Goal: Task Accomplishment & Management: Use online tool/utility

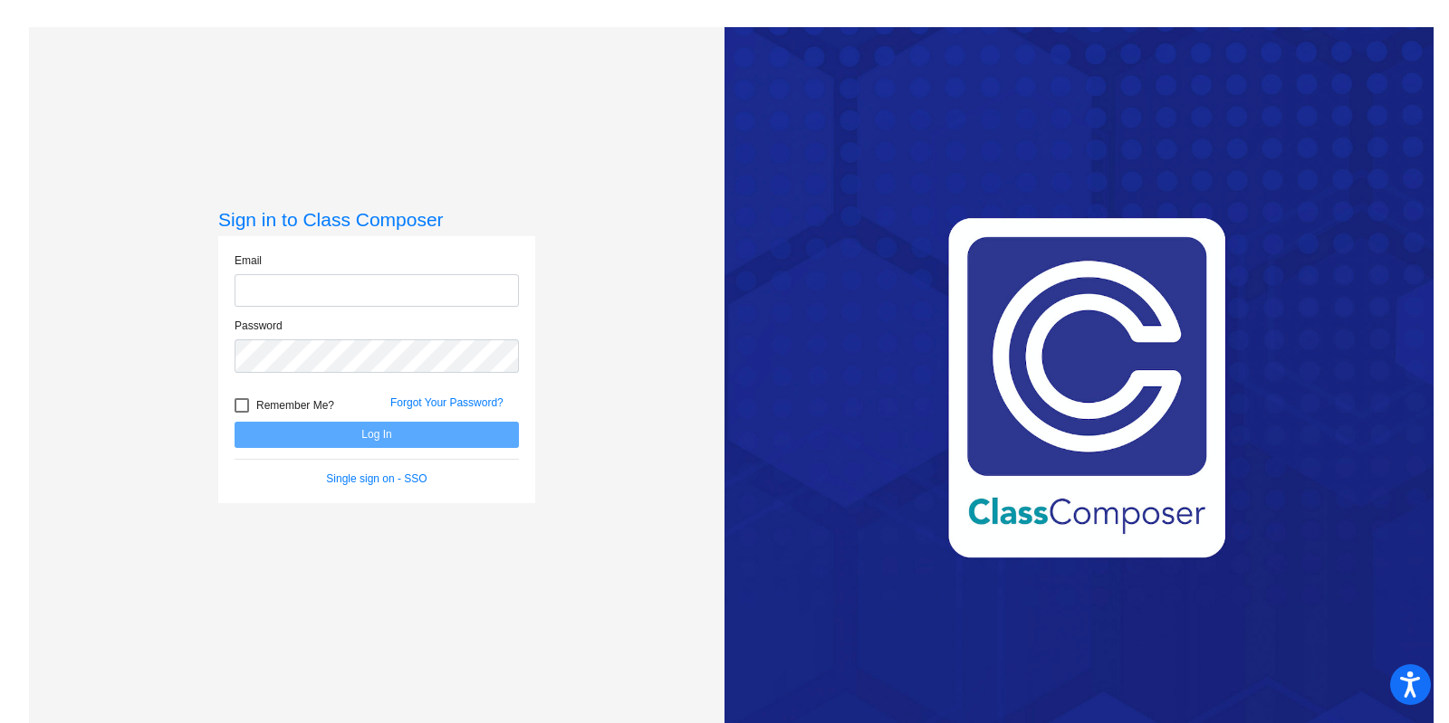
click at [252, 278] on input "email" at bounding box center [376, 290] width 284 height 33
type input "gburns@forsyth.k12.ga.us"
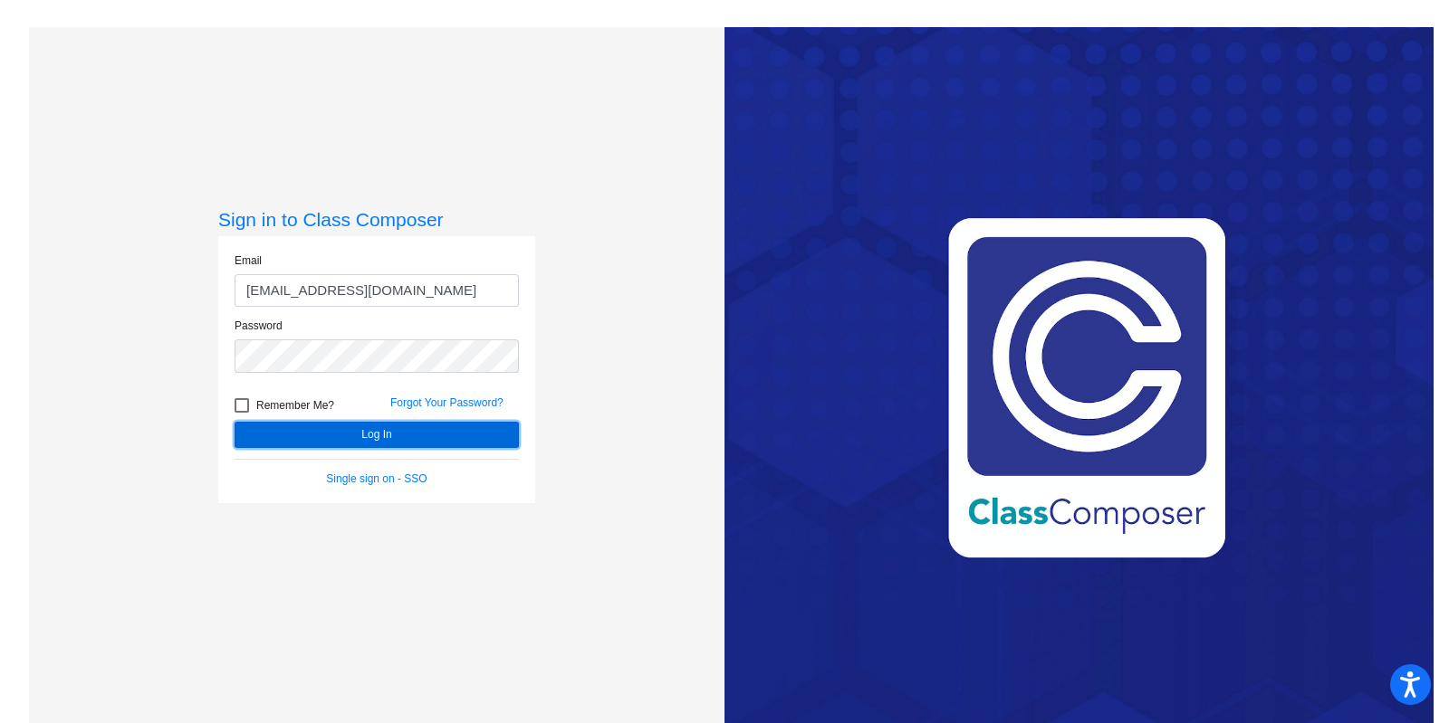
click at [368, 437] on button "Log In" at bounding box center [376, 435] width 284 height 26
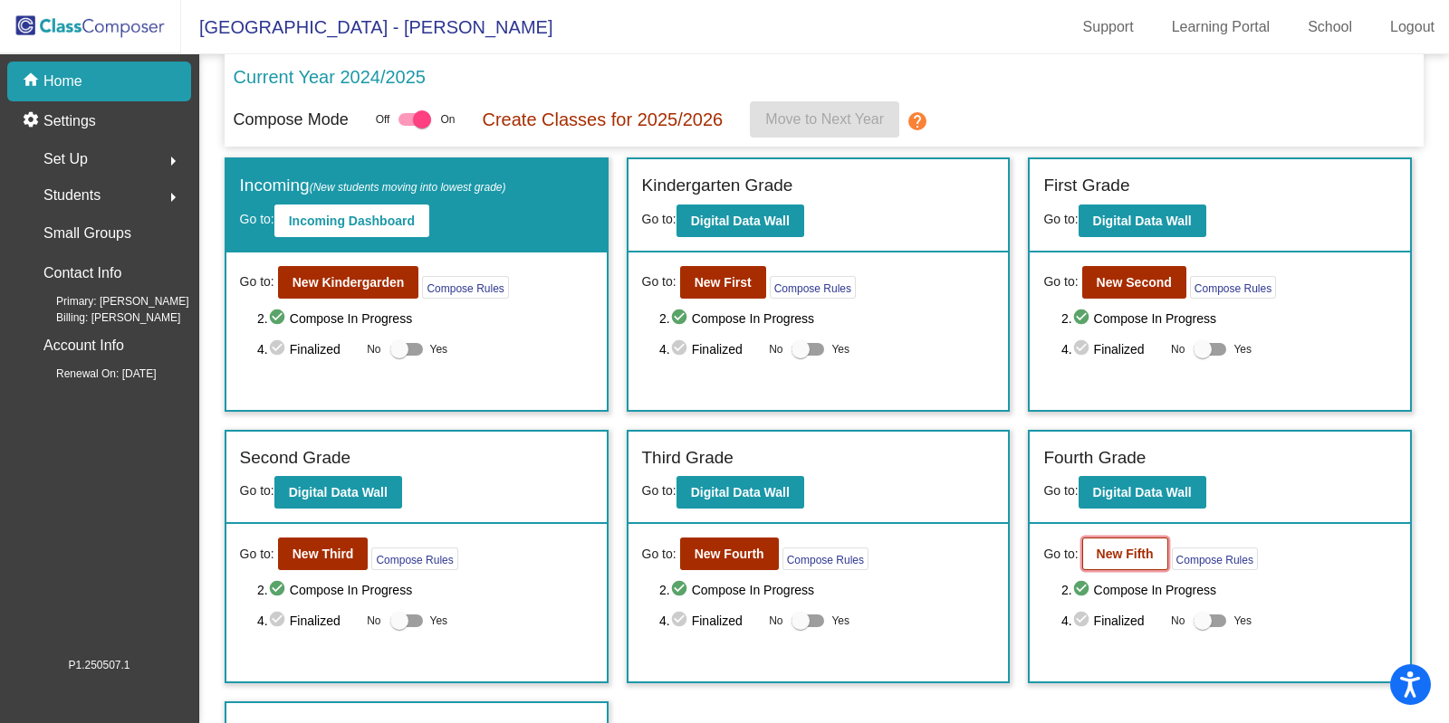
click at [1121, 550] on b "New Fifth" at bounding box center [1124, 554] width 57 height 14
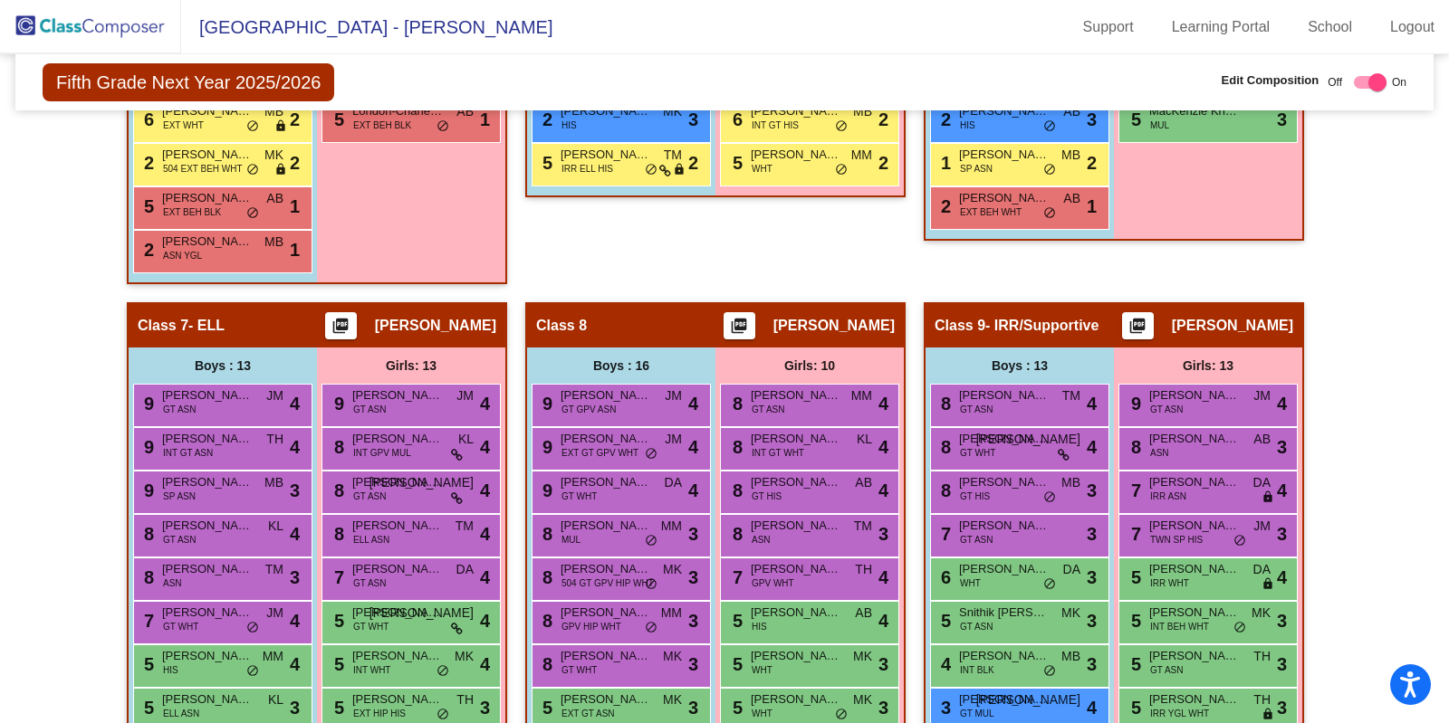
scroll to position [2001, 0]
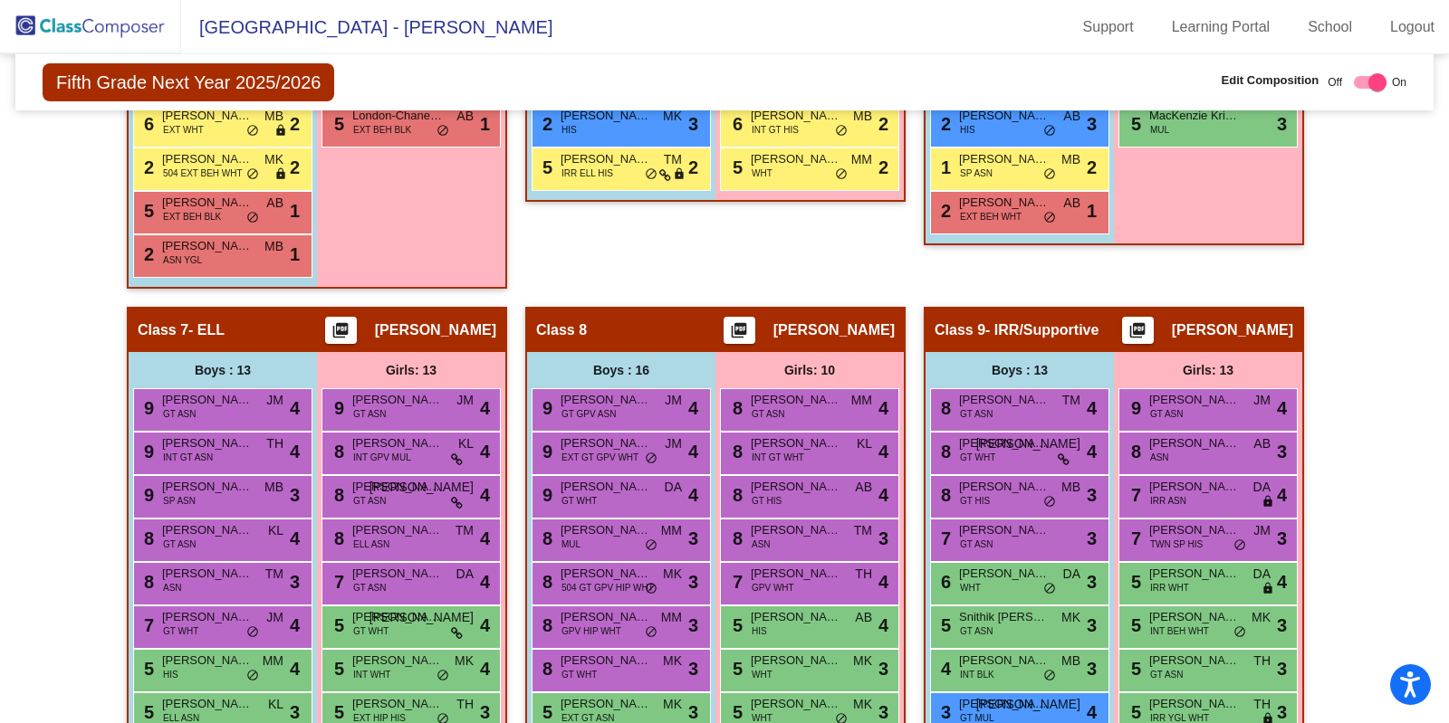
checkbox input "false"
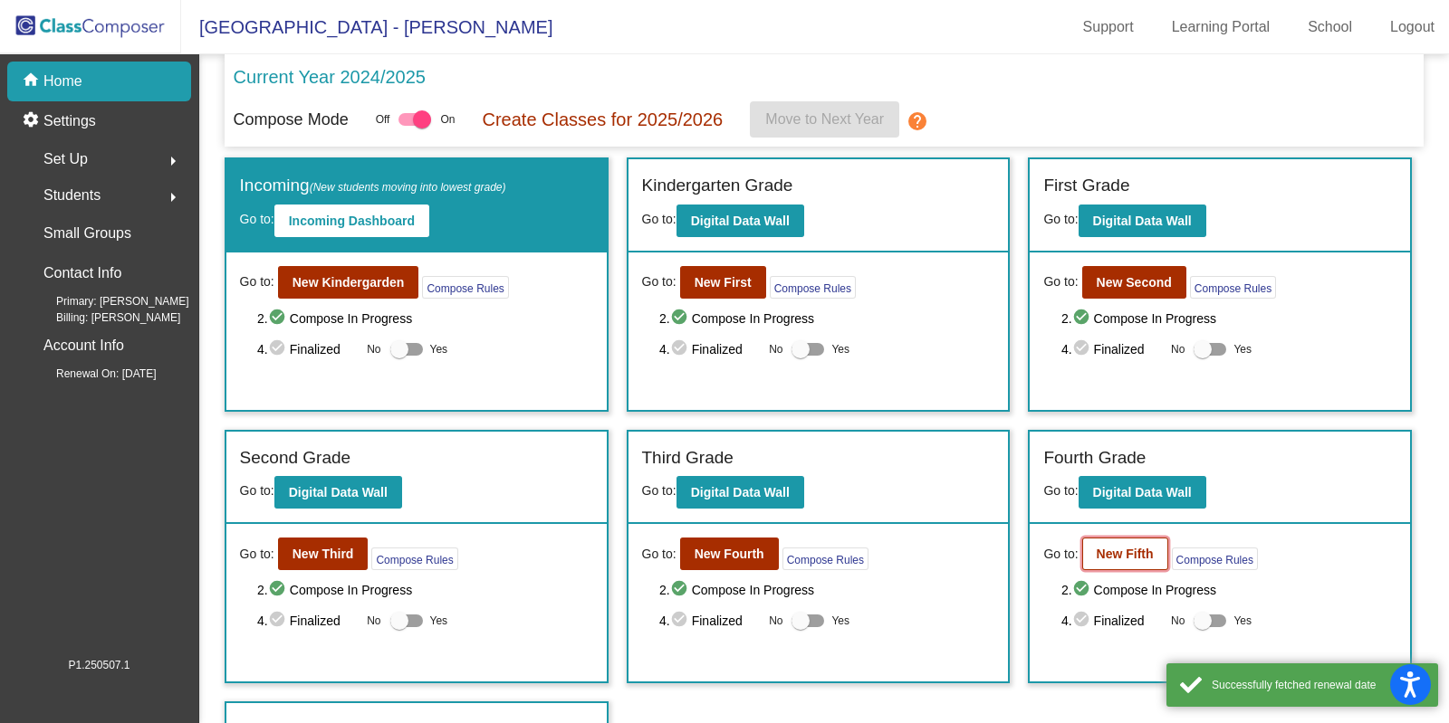
click at [1111, 559] on b "New Fifth" at bounding box center [1124, 554] width 57 height 14
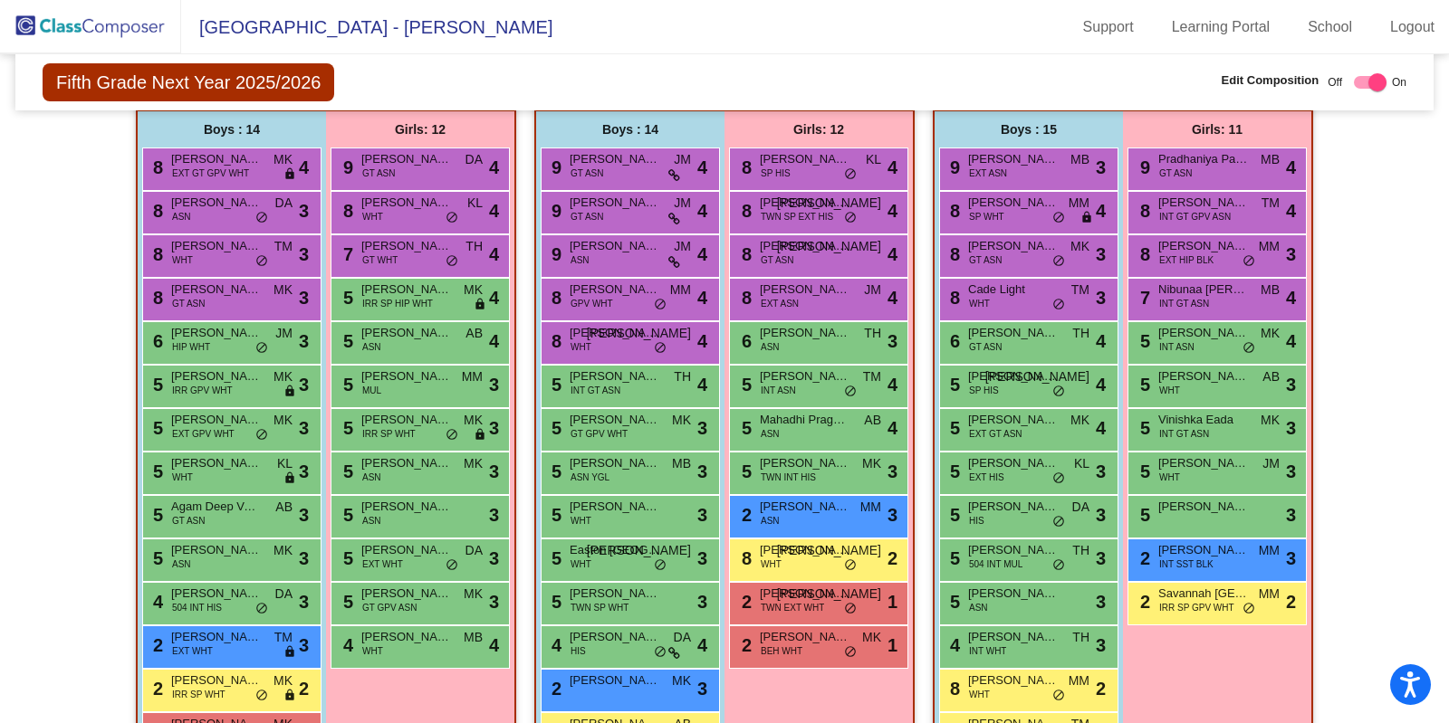
scroll to position [3048, 0]
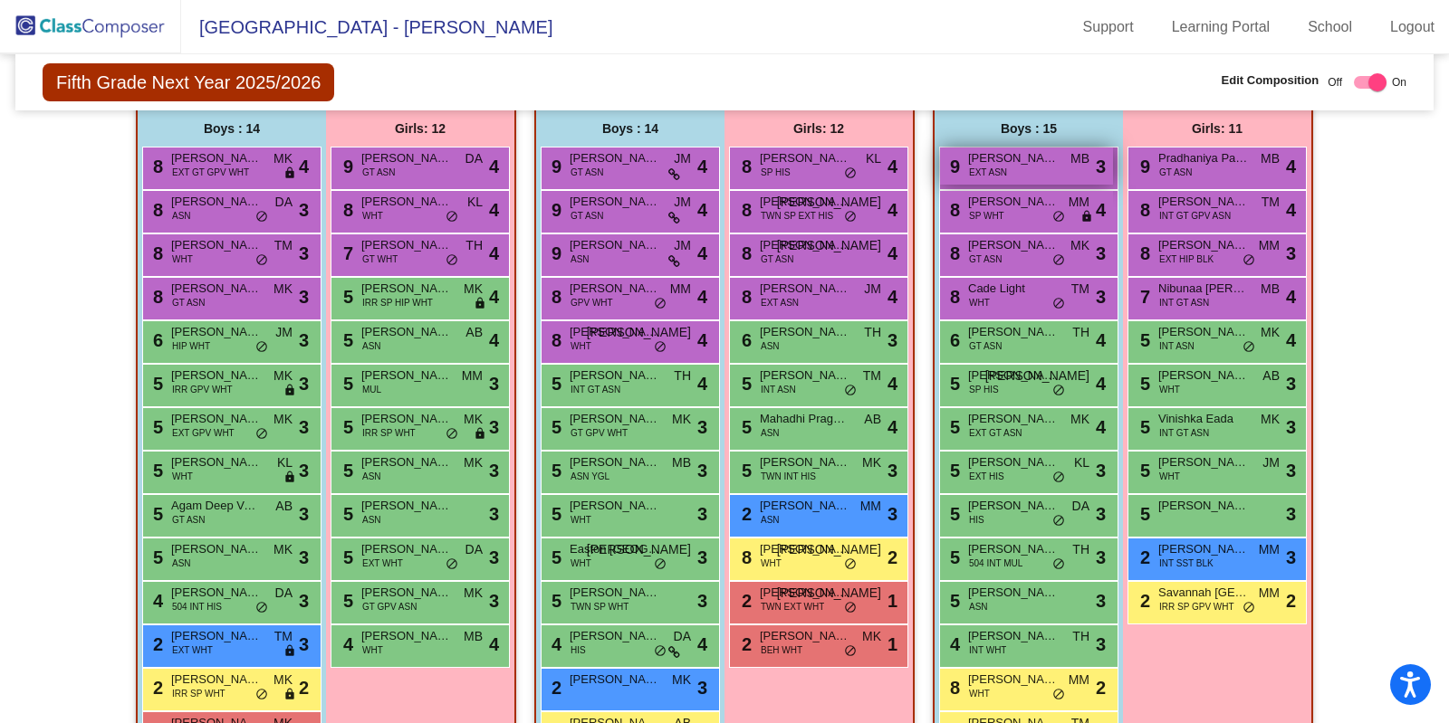
click at [972, 154] on span "[PERSON_NAME] [PERSON_NAME]" at bounding box center [1013, 158] width 91 height 18
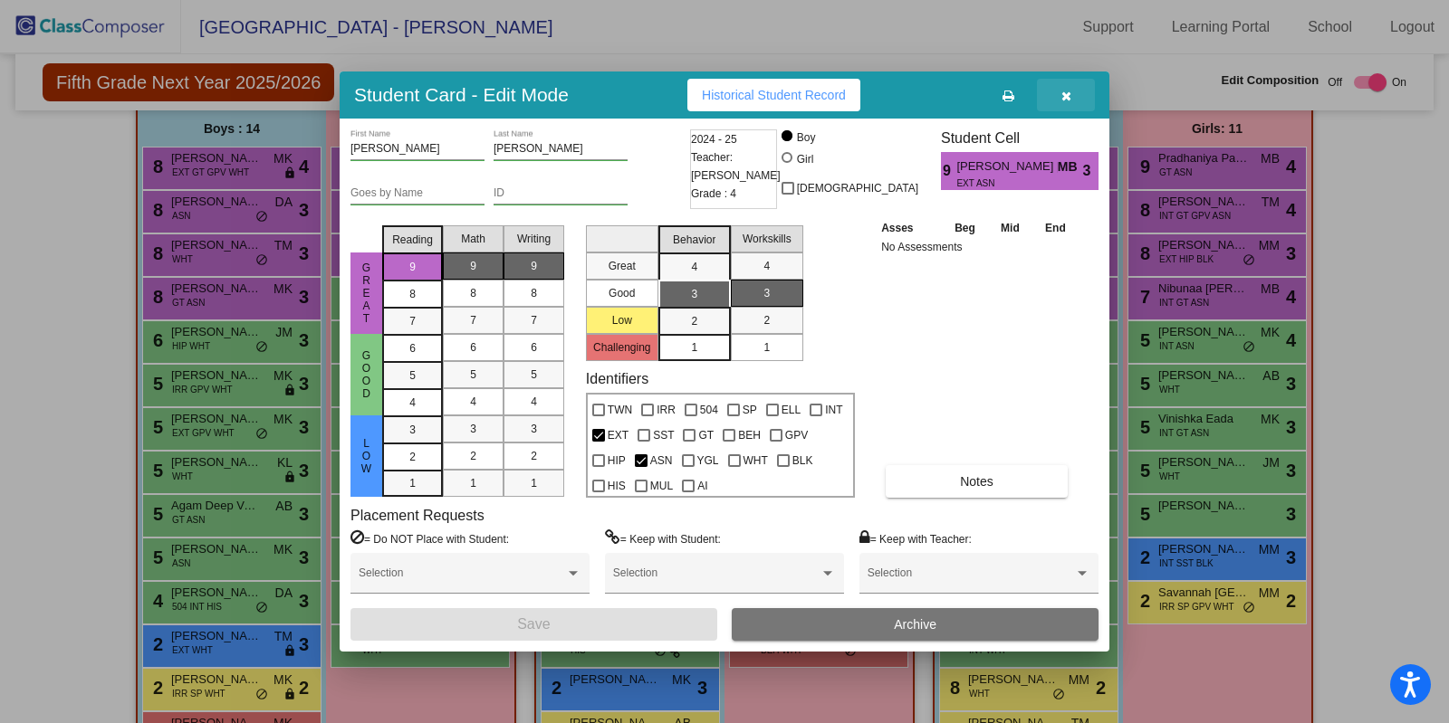
click at [1064, 96] on icon "button" at bounding box center [1066, 96] width 10 height 13
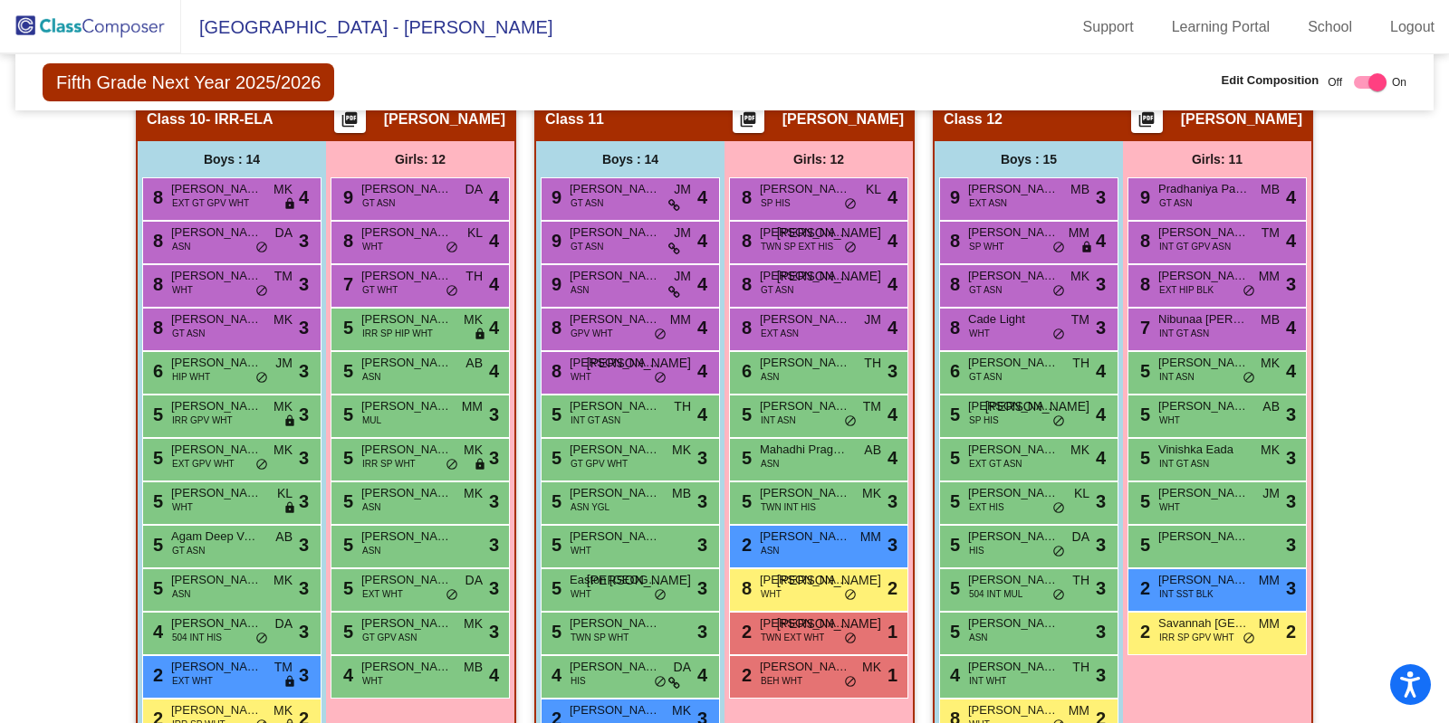
scroll to position [3019, 0]
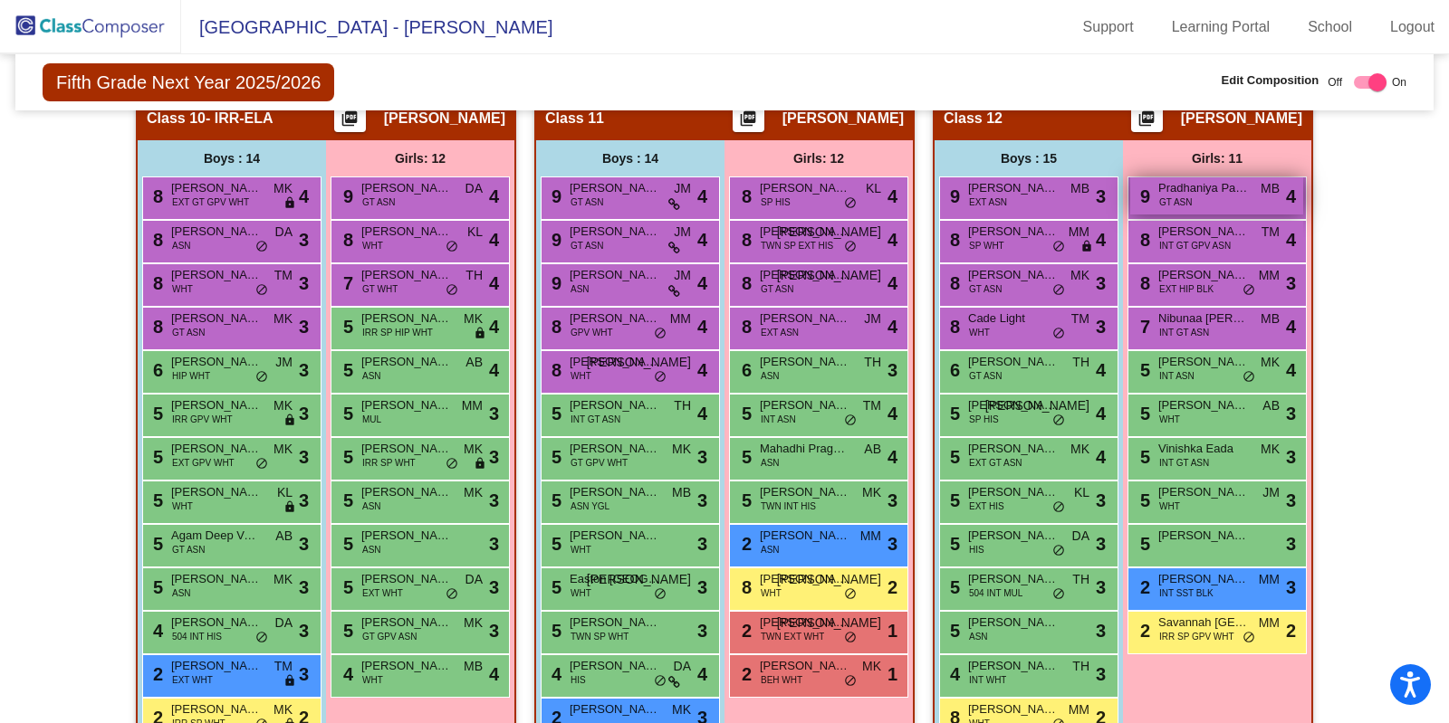
click at [1214, 183] on span "Pradhaniya Padbanabasharma" at bounding box center [1203, 188] width 91 height 18
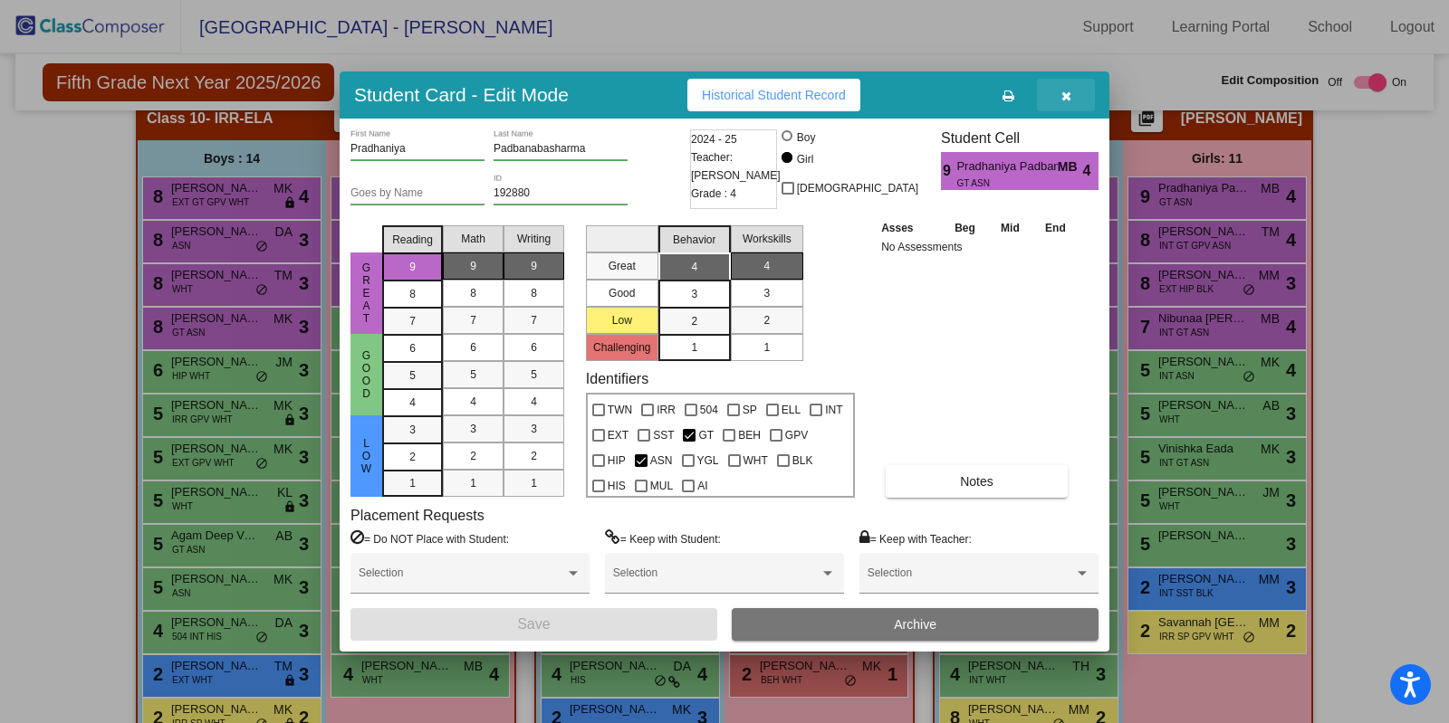
click at [1064, 93] on icon "button" at bounding box center [1066, 96] width 10 height 13
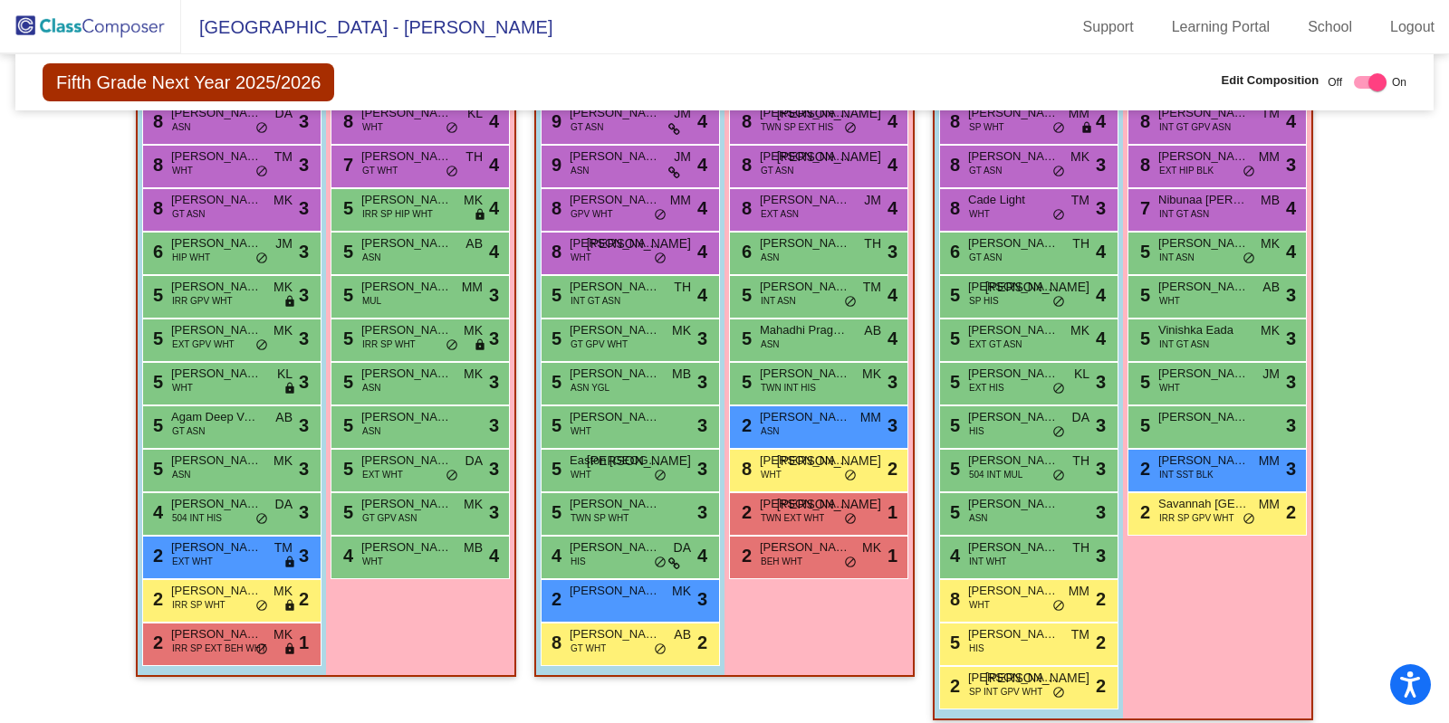
scroll to position [3153, 0]
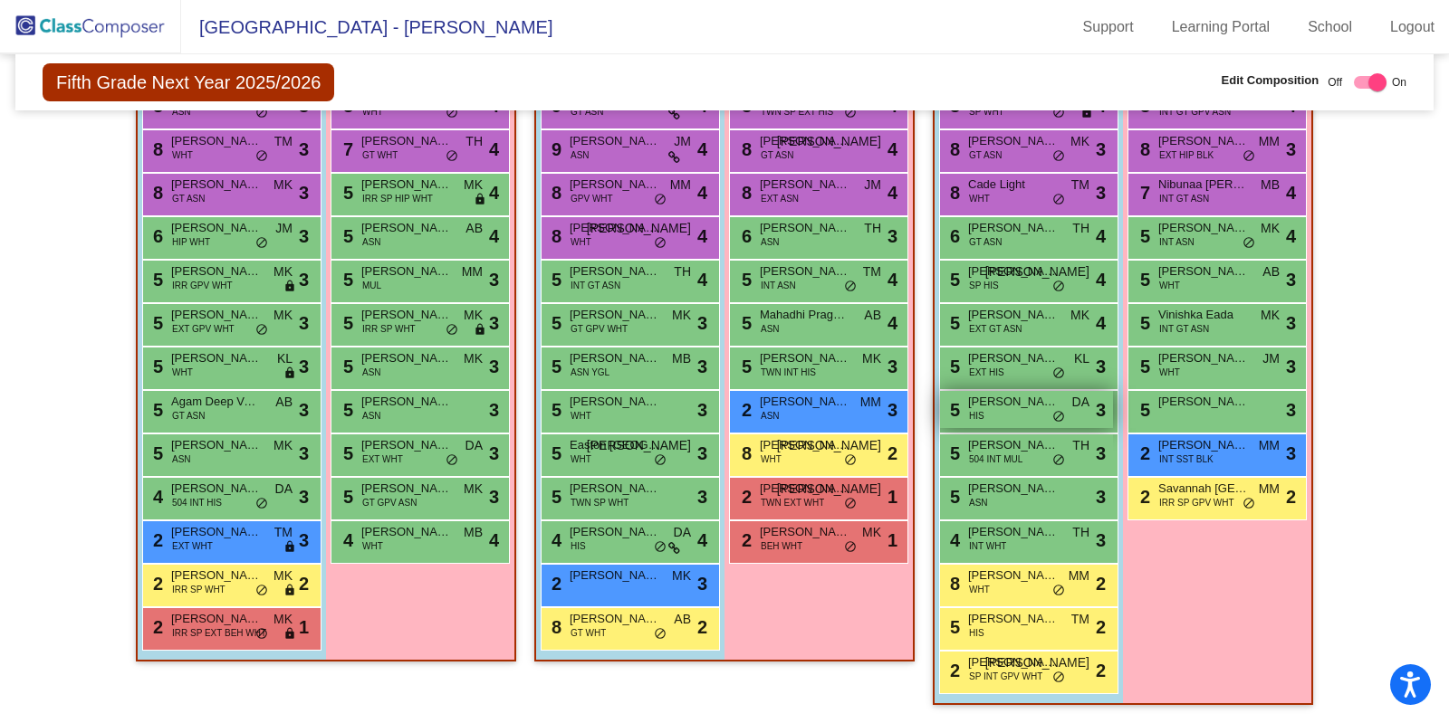
click at [1027, 396] on span "[PERSON_NAME]" at bounding box center [1013, 402] width 91 height 18
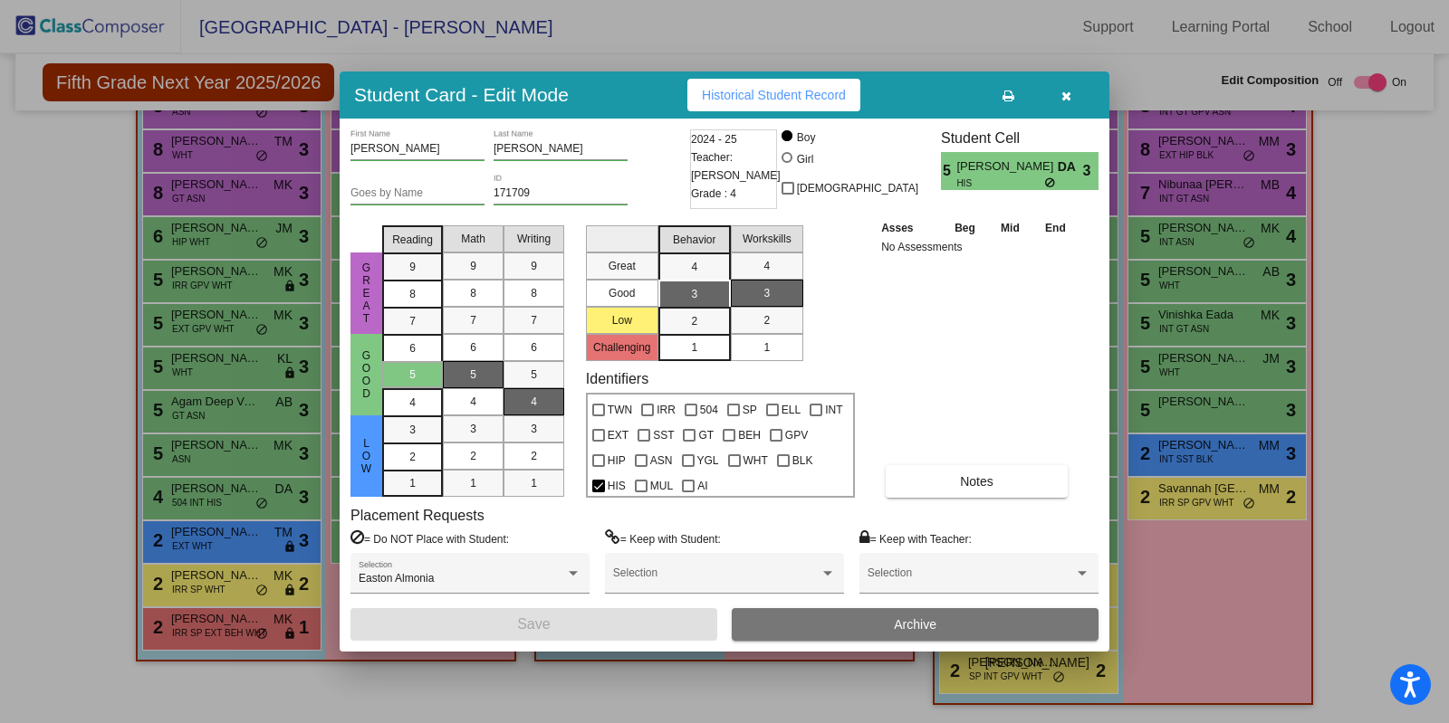
click at [1066, 93] on icon "button" at bounding box center [1066, 96] width 10 height 13
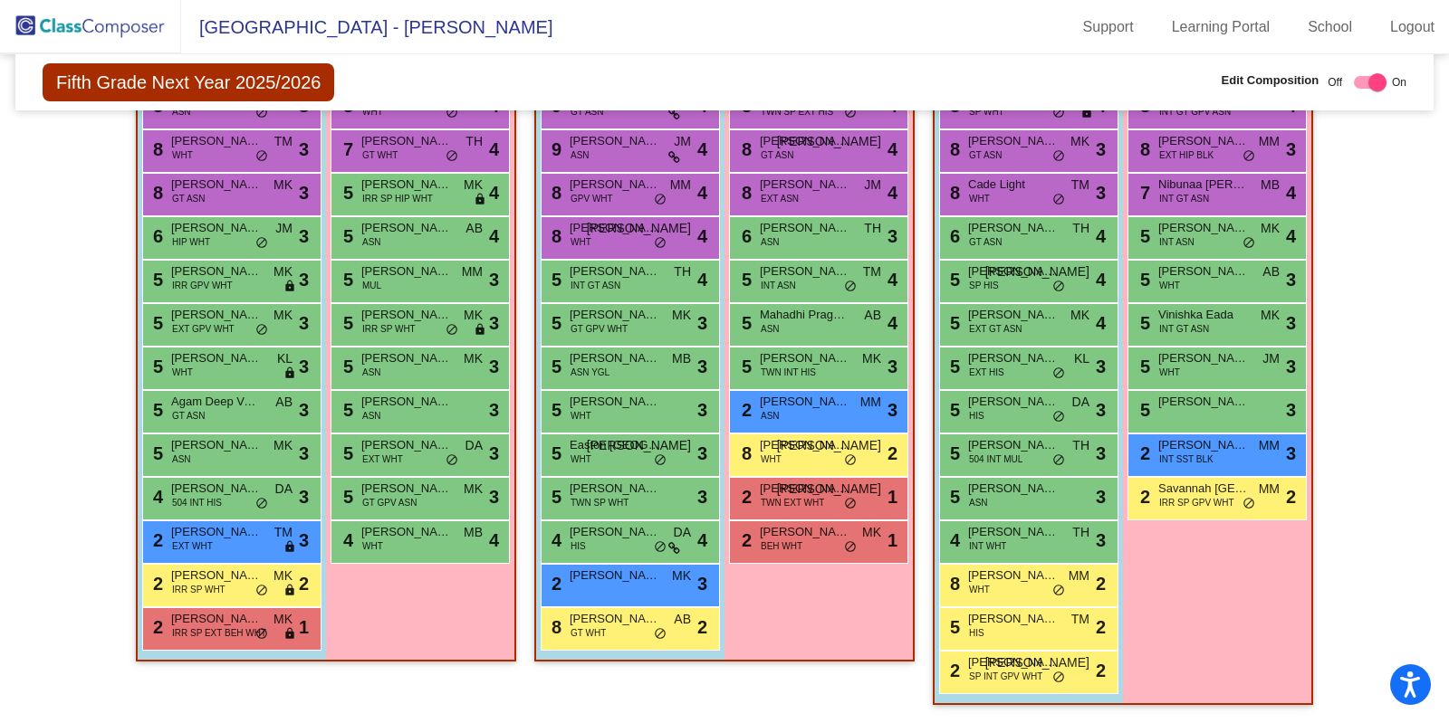
checkbox input "false"
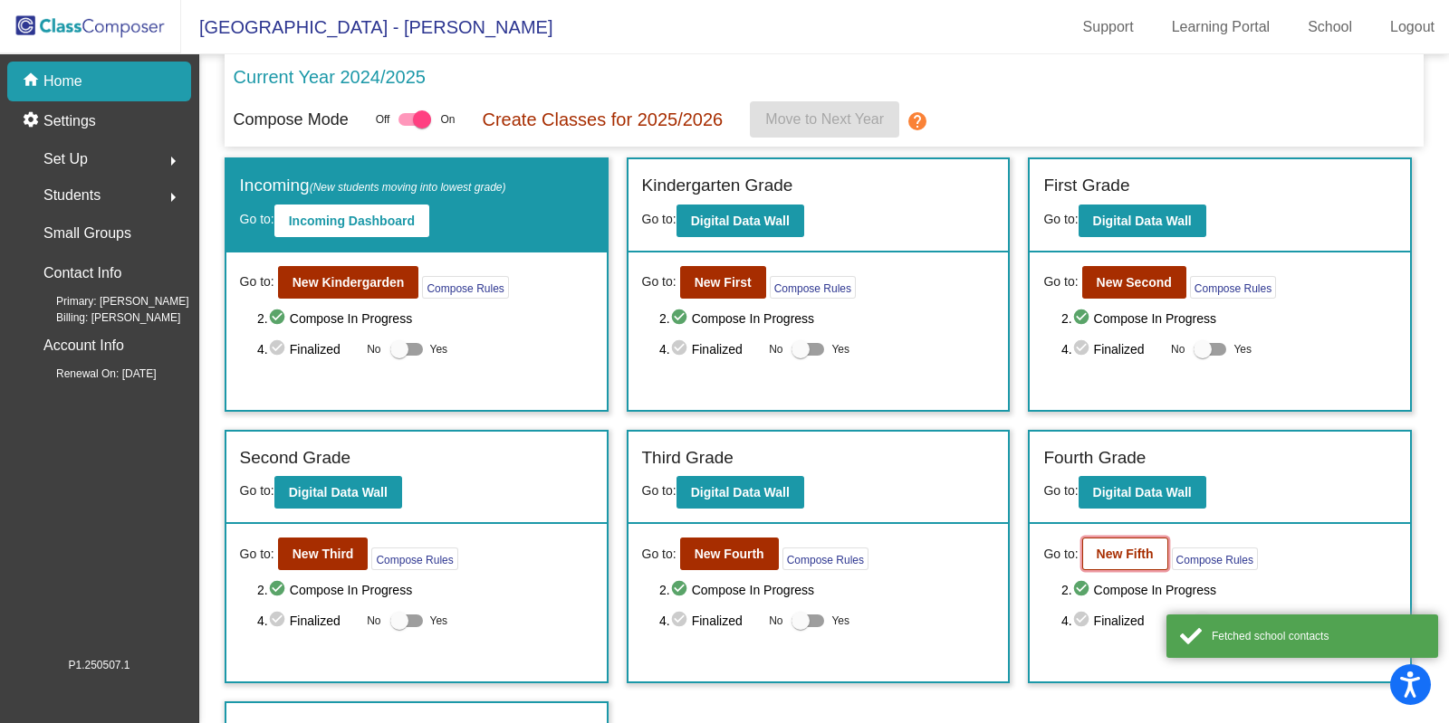
click at [1099, 549] on b "New Fifth" at bounding box center [1124, 554] width 57 height 14
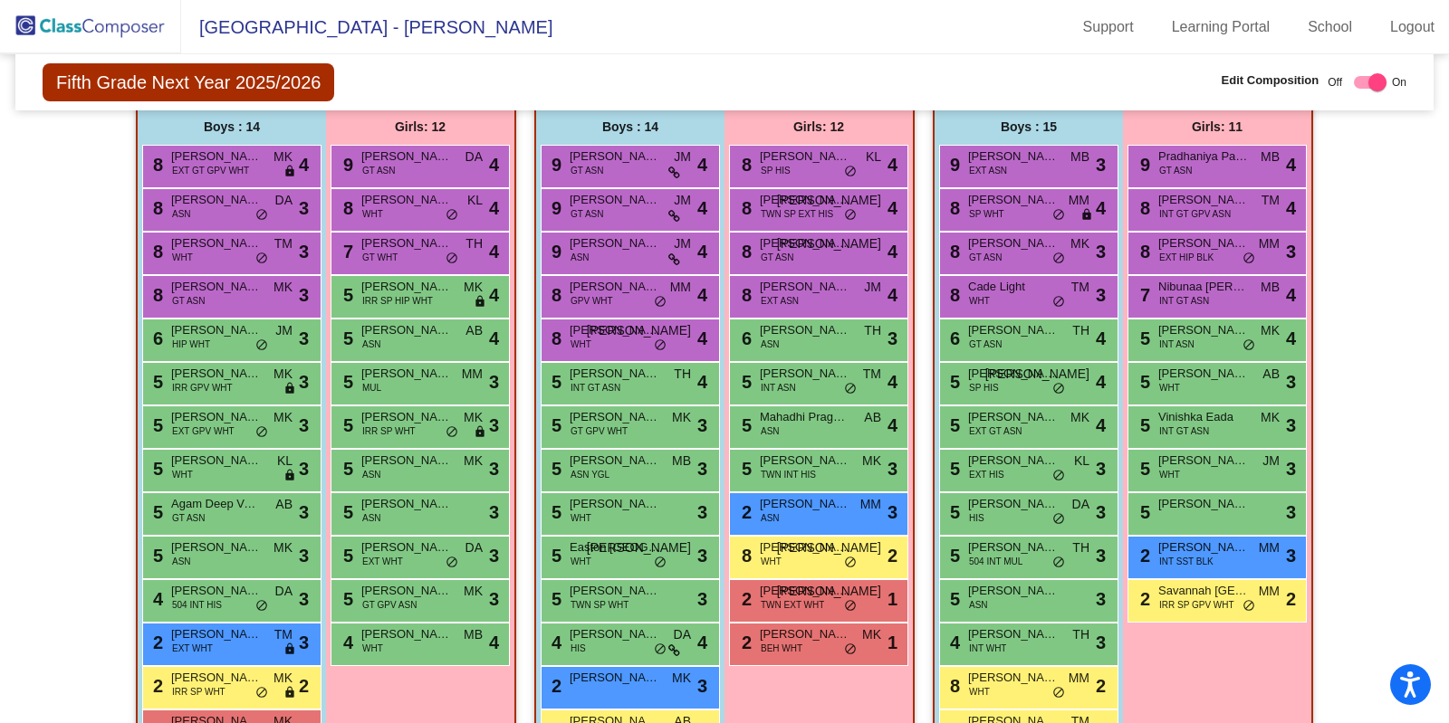
scroll to position [3055, 0]
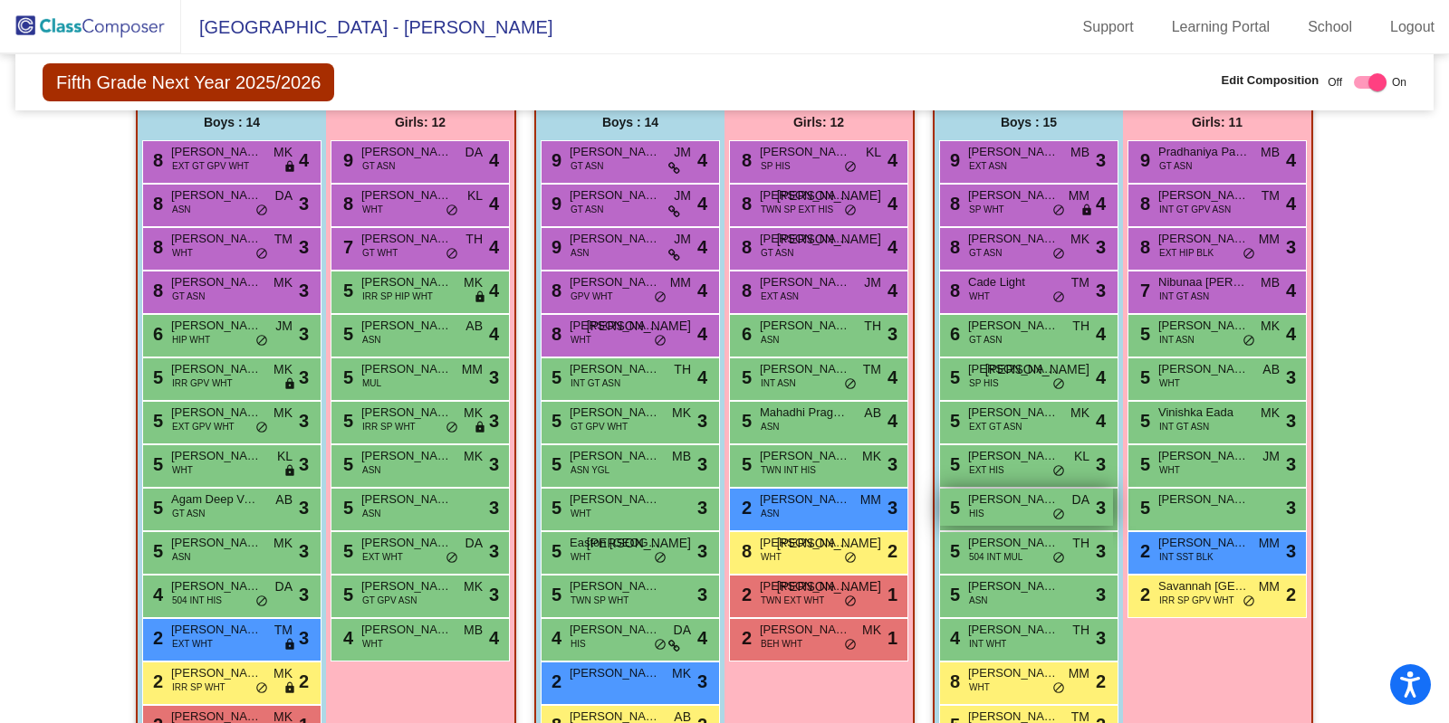
click at [985, 496] on span "[PERSON_NAME]" at bounding box center [1013, 500] width 91 height 18
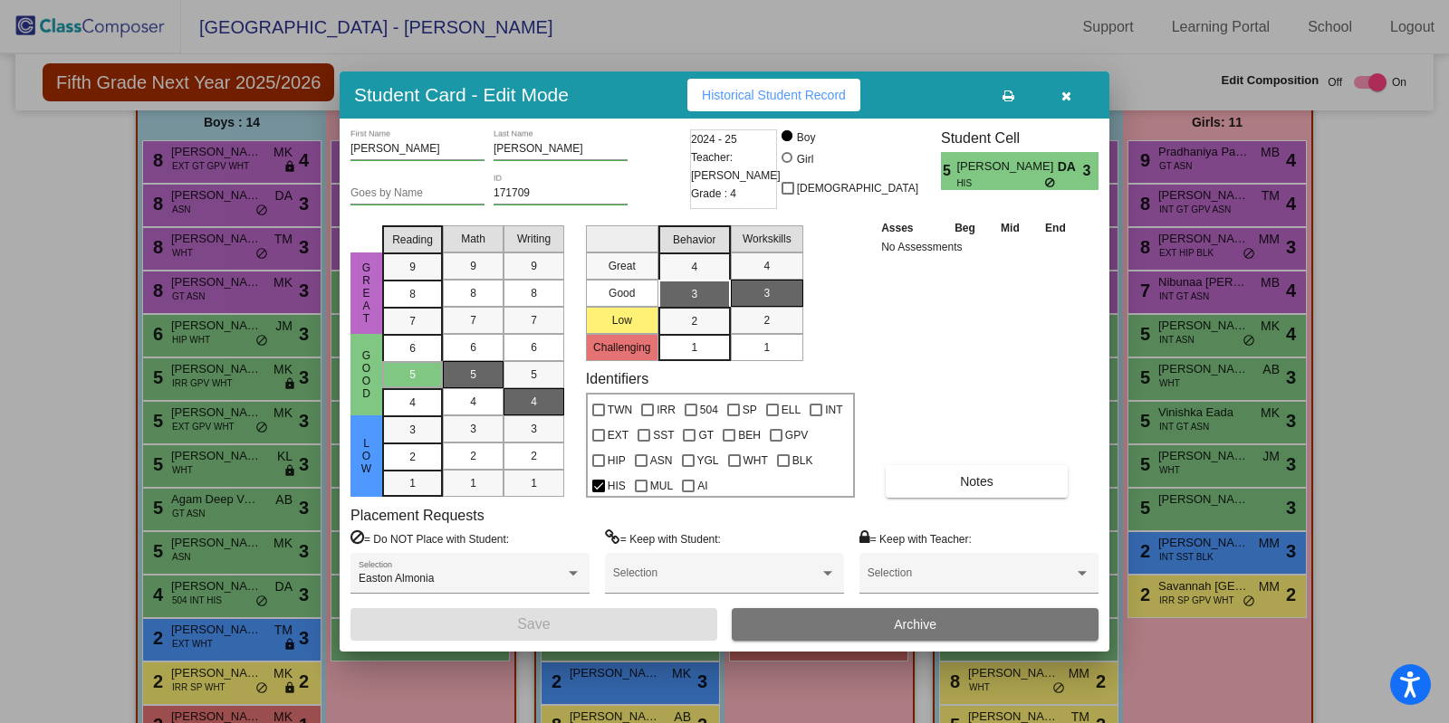
click at [835, 621] on button "Archive" at bounding box center [915, 624] width 367 height 33
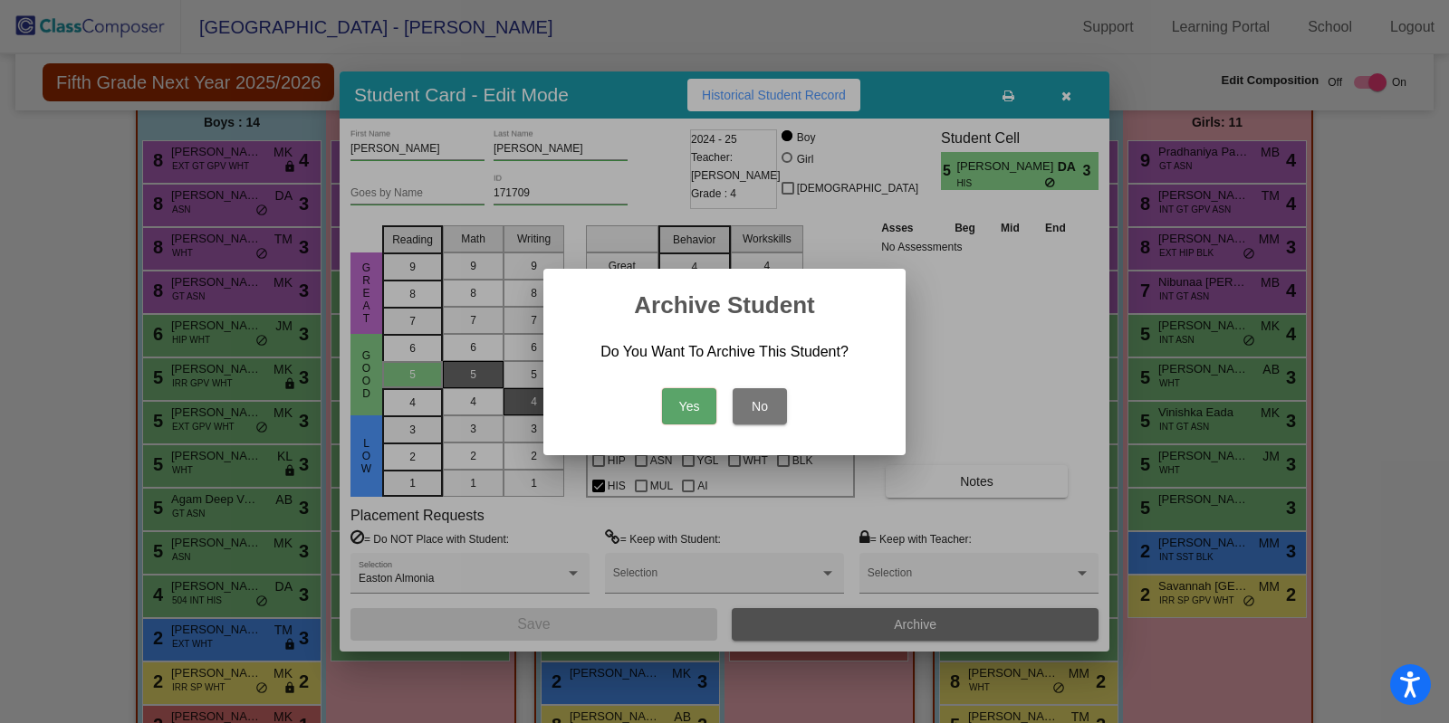
click at [694, 407] on button "Yes" at bounding box center [689, 406] width 54 height 36
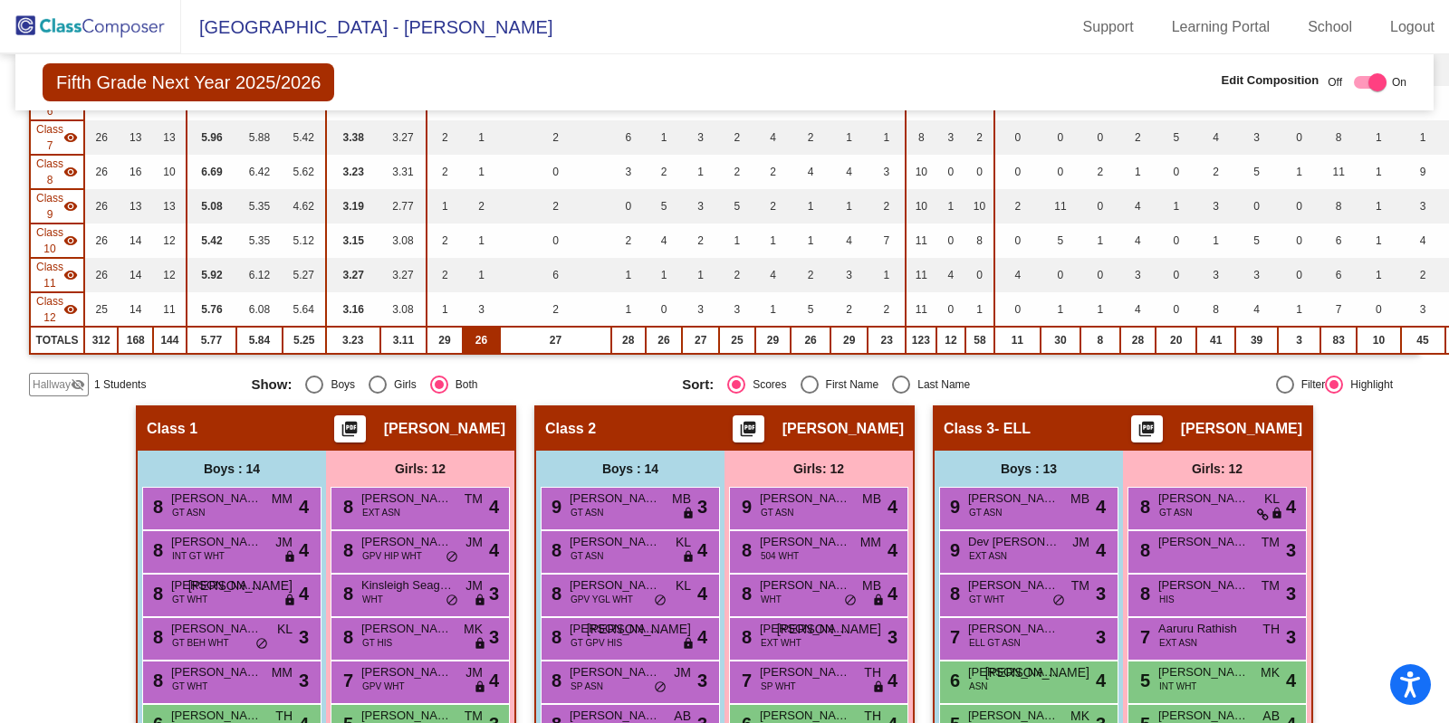
scroll to position [418, 0]
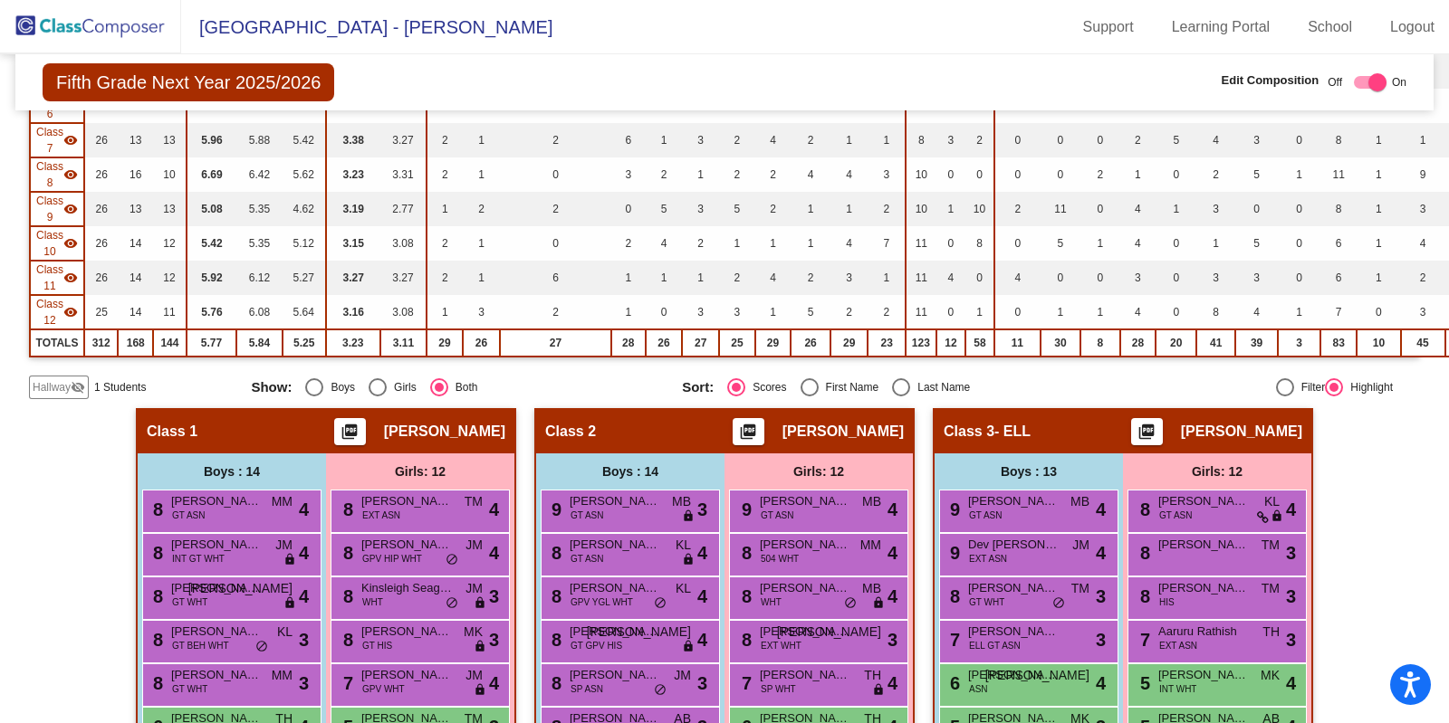
click at [63, 380] on span "Hallway" at bounding box center [52, 387] width 38 height 16
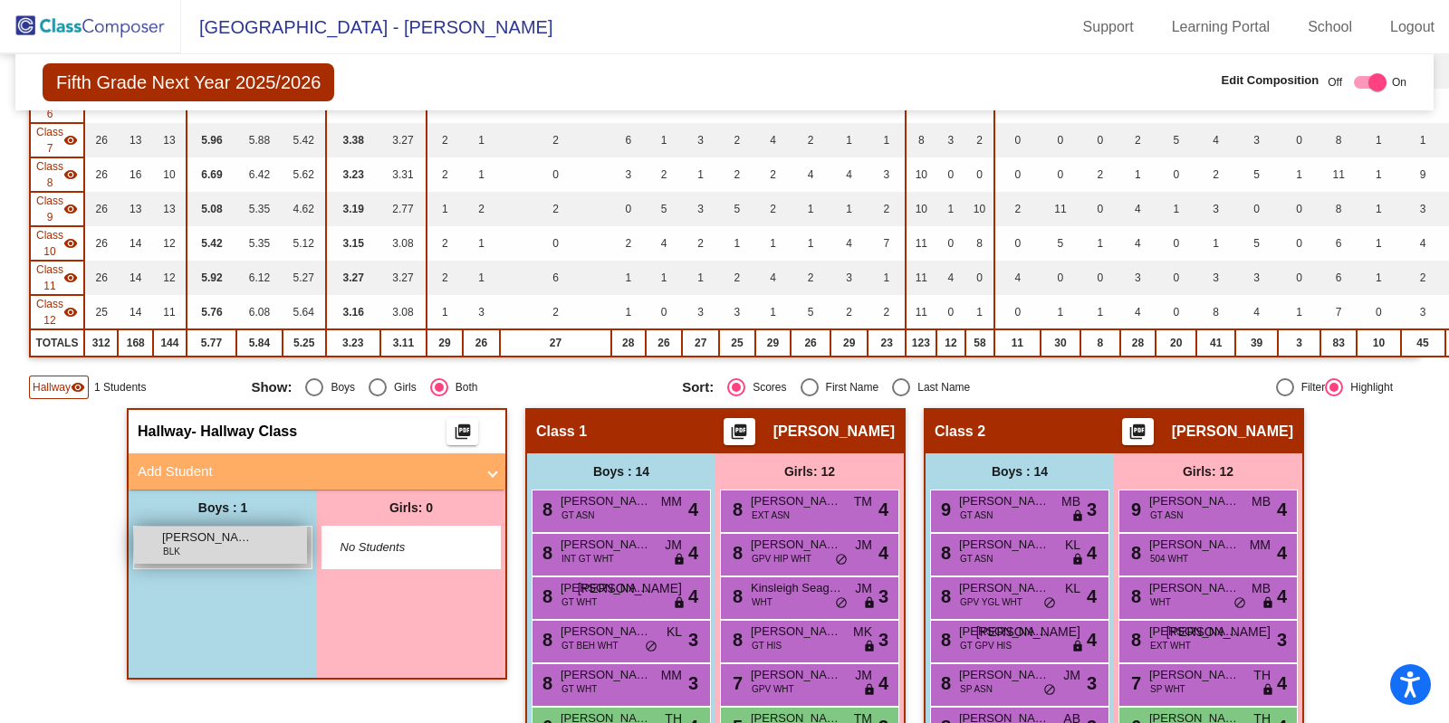
click at [187, 536] on span "[PERSON_NAME]" at bounding box center [207, 538] width 91 height 18
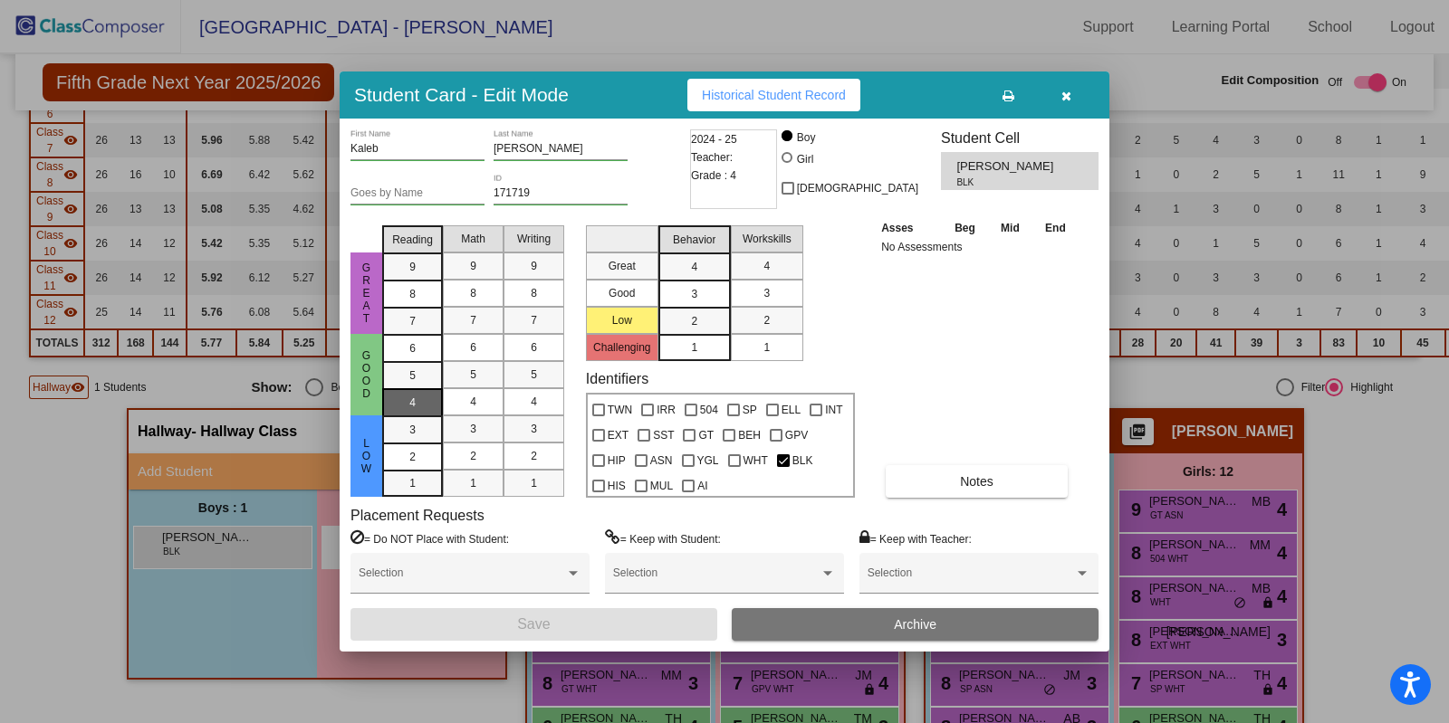
click at [434, 400] on mat-list-option "4" at bounding box center [412, 401] width 61 height 27
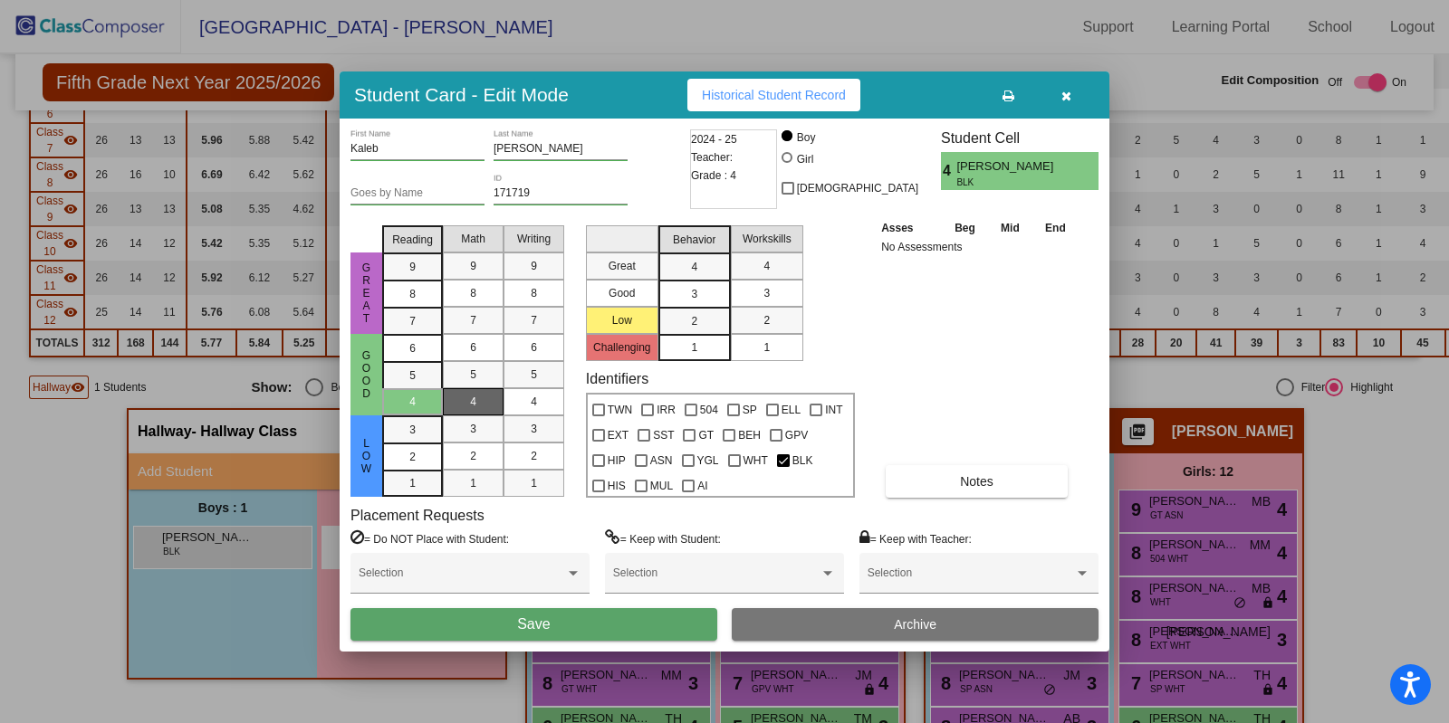
click at [483, 395] on div "4" at bounding box center [472, 401] width 35 height 27
click at [540, 391] on div "4" at bounding box center [533, 401] width 35 height 27
click at [684, 317] on div "2" at bounding box center [693, 321] width 35 height 27
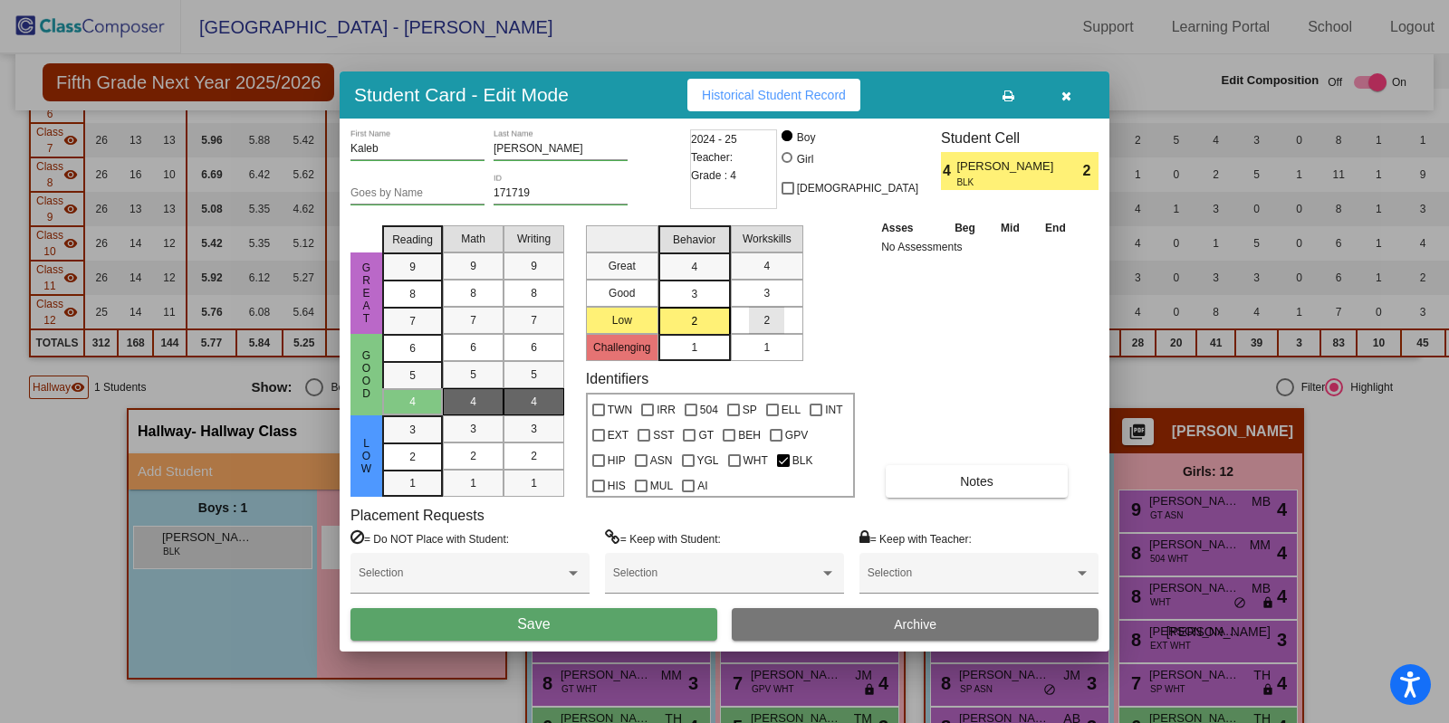
click at [746, 318] on mat-list-option "2" at bounding box center [767, 320] width 72 height 27
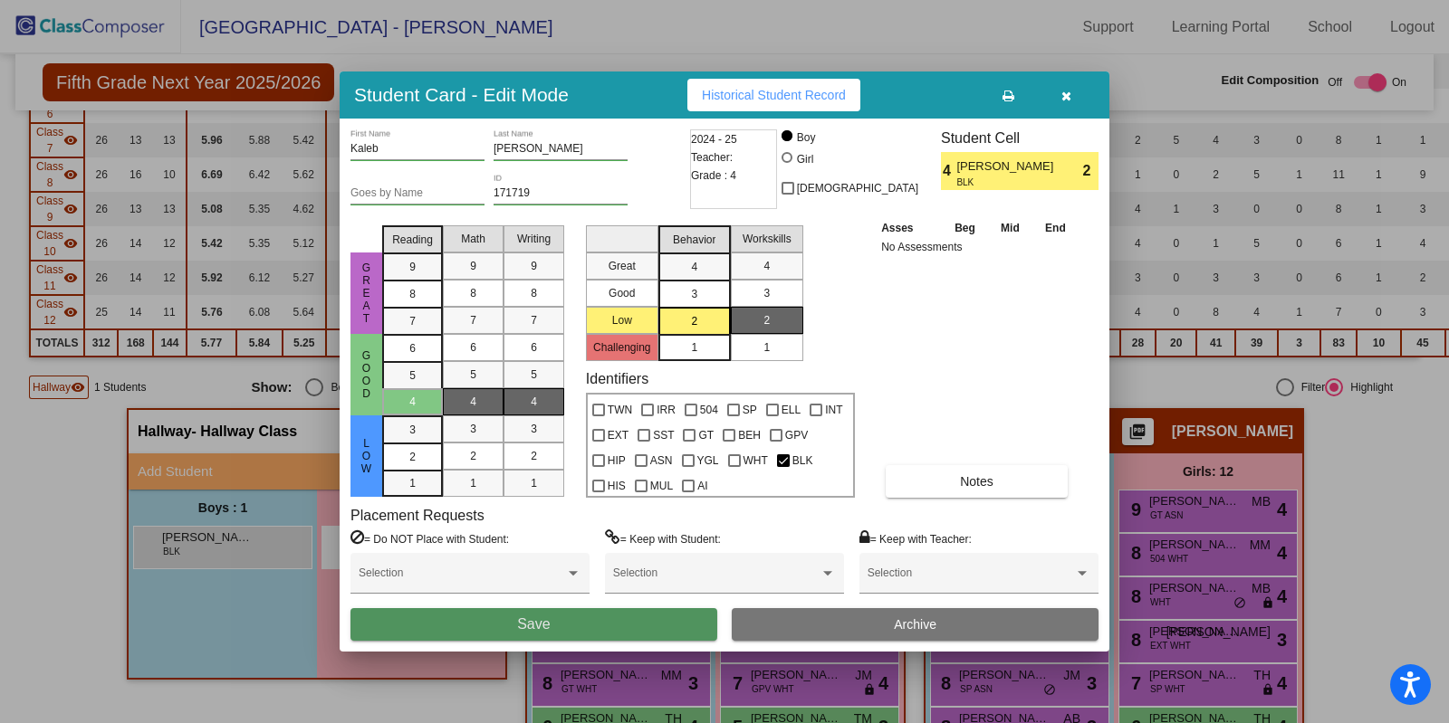
click at [492, 624] on button "Save" at bounding box center [533, 624] width 367 height 33
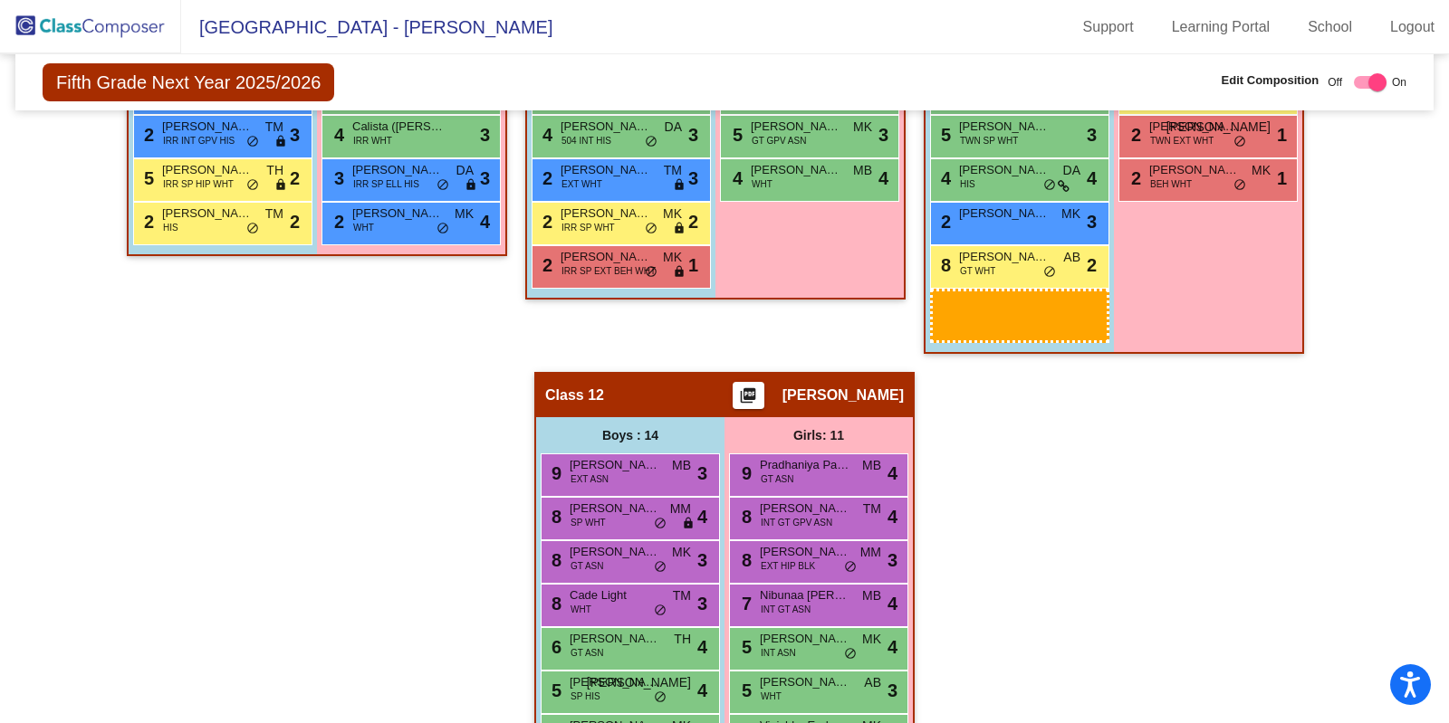
scroll to position [3524, 0]
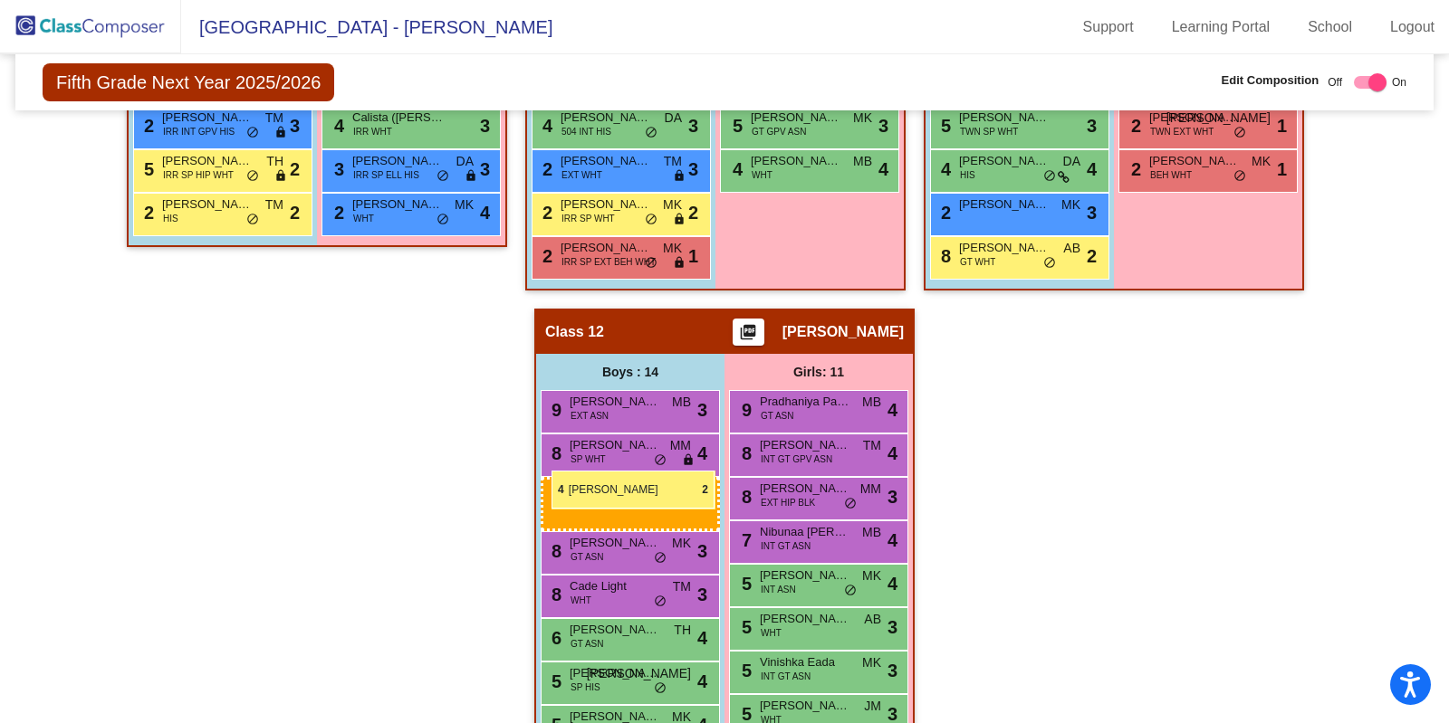
drag, startPoint x: 180, startPoint y: 328, endPoint x: 551, endPoint y: 471, distance: 397.8
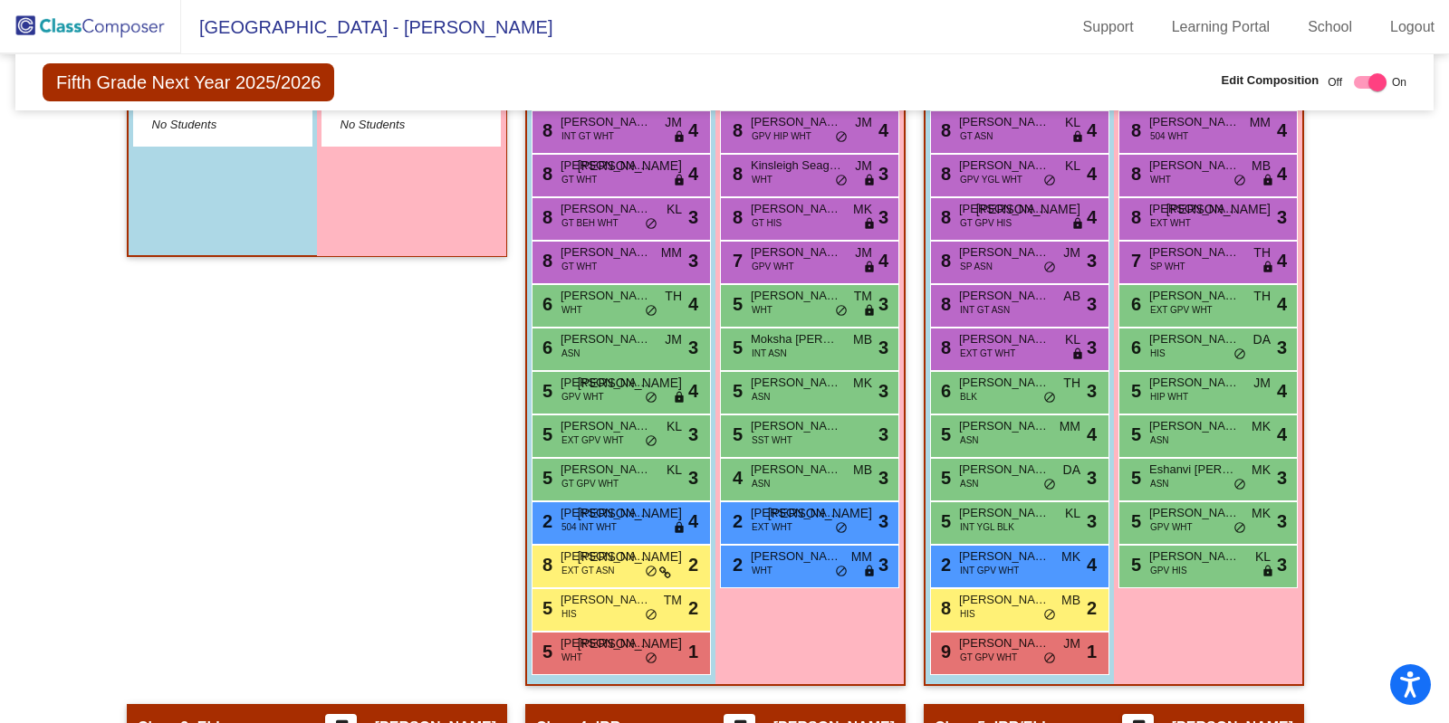
scroll to position [0, 0]
